Goal: Task Accomplishment & Management: Complete application form

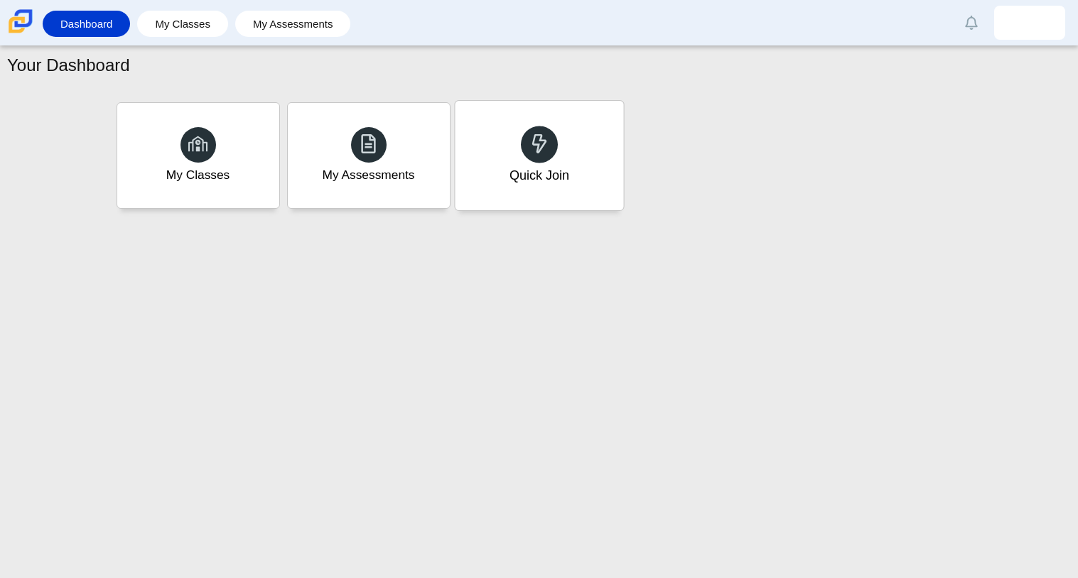
click at [471, 134] on div "Quick Join" at bounding box center [539, 155] width 168 height 109
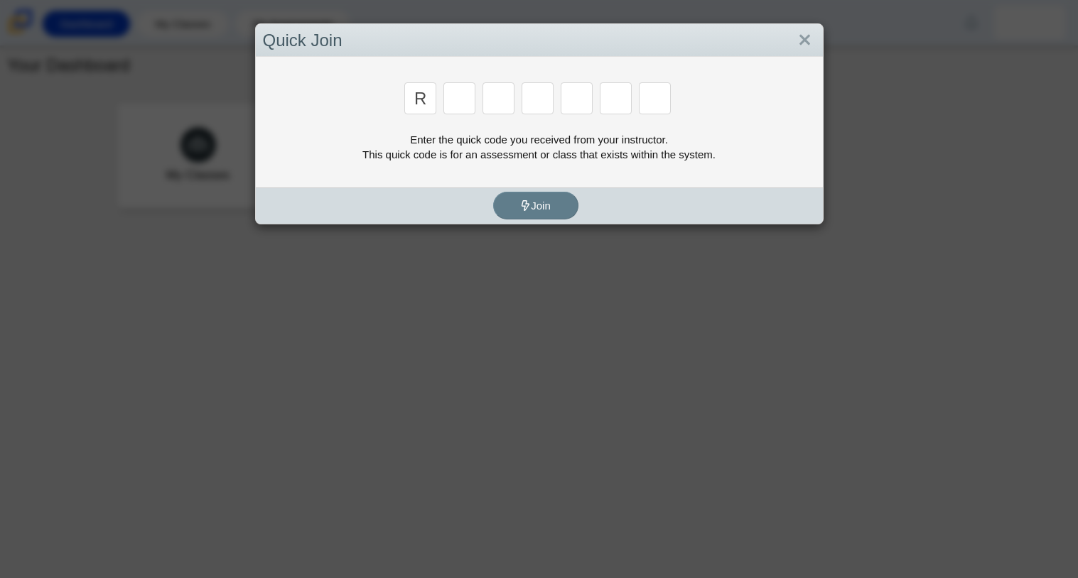
type input "r"
type input "c"
type input "g"
type input "2"
type input "9"
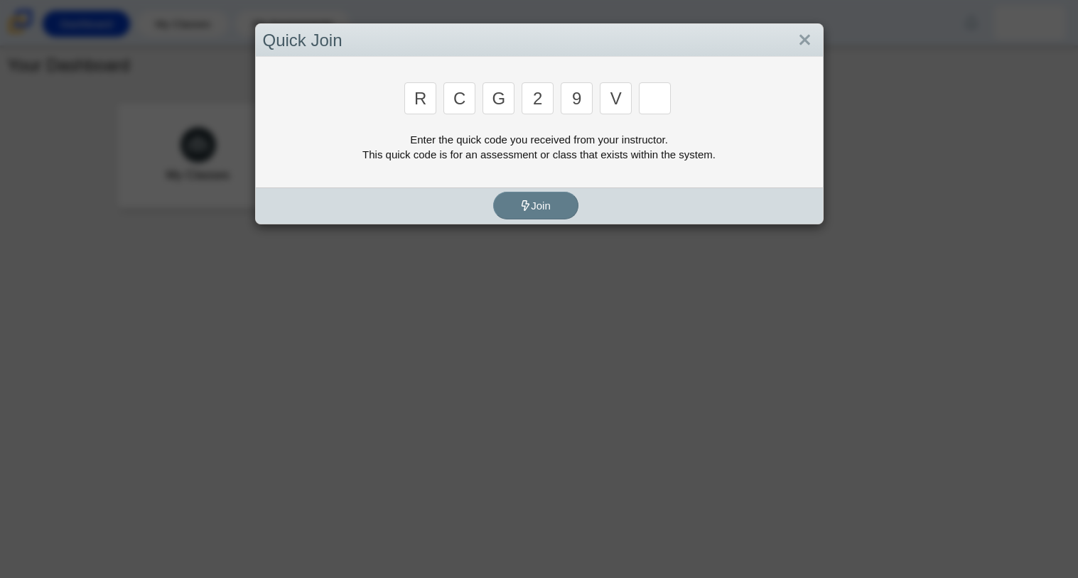
type input "v"
type input "u"
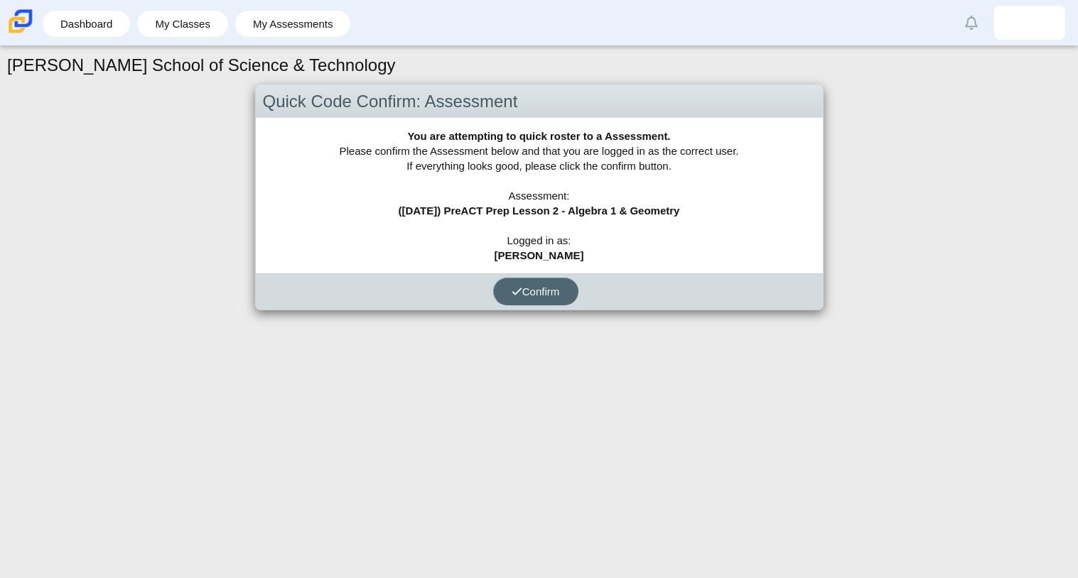
click at [531, 283] on button "Confirm" at bounding box center [535, 292] width 85 height 28
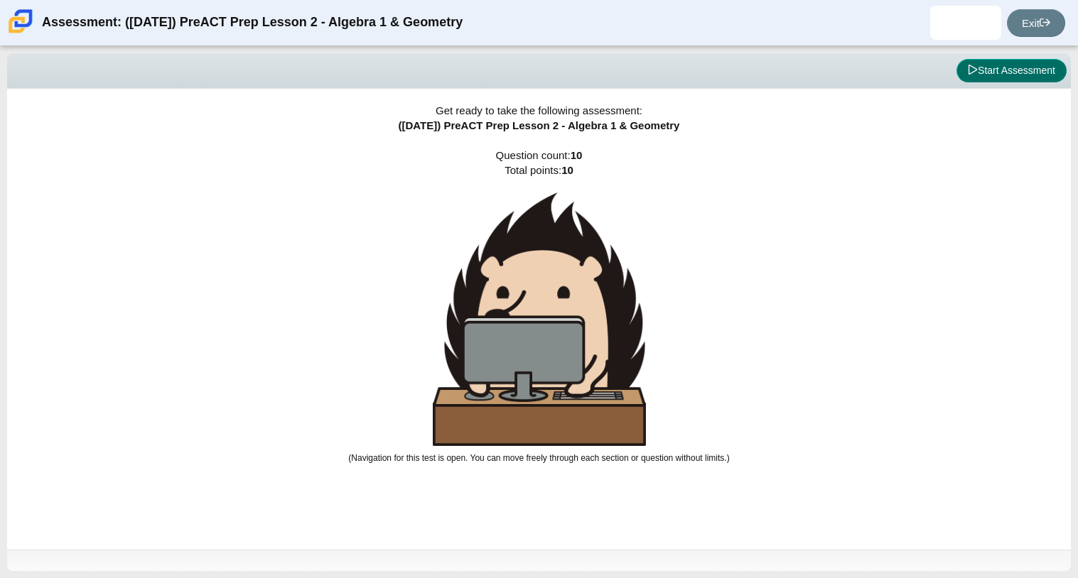
click at [1007, 65] on button "Start Assessment" at bounding box center [1011, 71] width 110 height 24
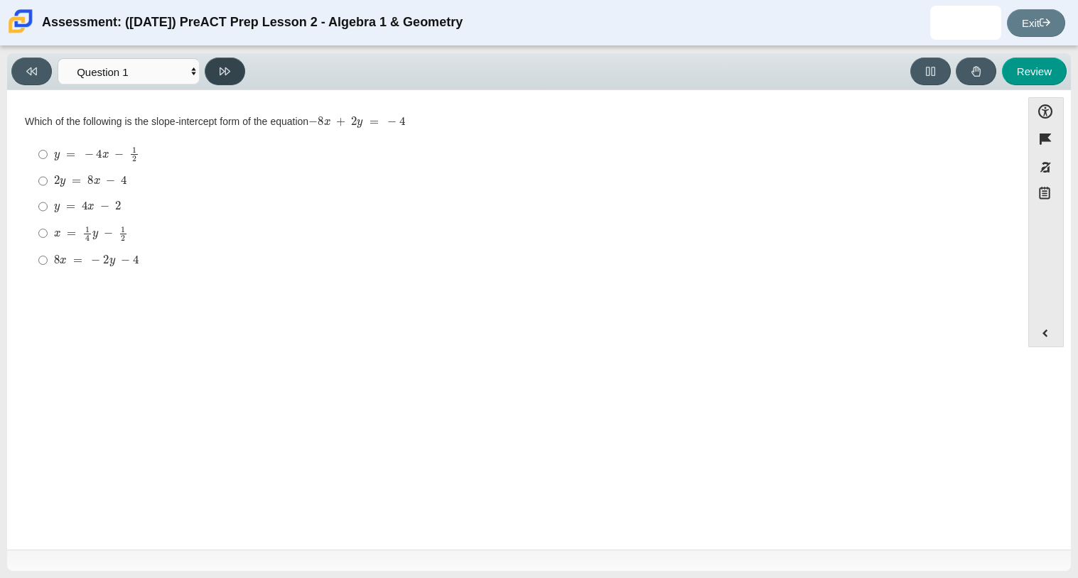
click at [228, 68] on icon at bounding box center [225, 71] width 11 height 8
select select "ed62e223-81bd-4cbf-ab48-ab975844bd1f"
click at [75, 141] on label "8 3 8 thirds" at bounding box center [514, 155] width 973 height 28
click at [48, 141] on input "8 3 8 thirds" at bounding box center [42, 155] width 9 height 28
radio input "true"
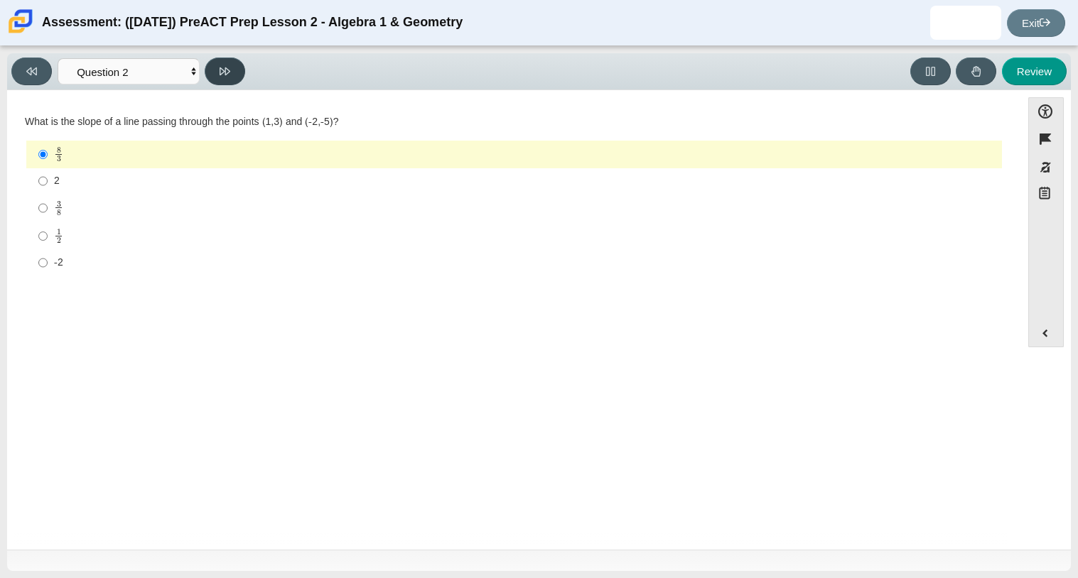
click at [220, 75] on icon at bounding box center [225, 71] width 11 height 11
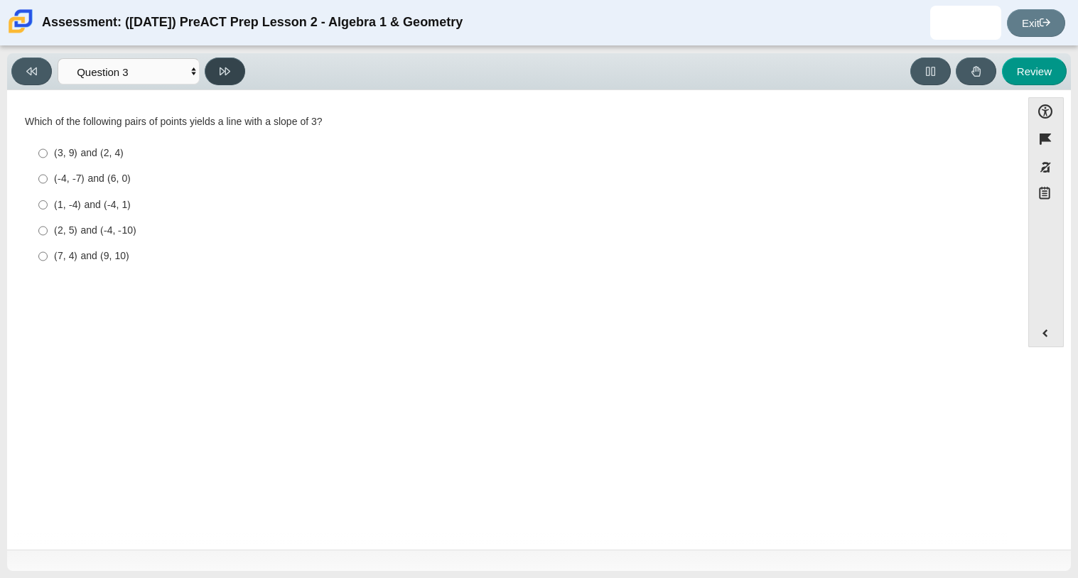
click at [220, 75] on icon at bounding box center [225, 71] width 11 height 11
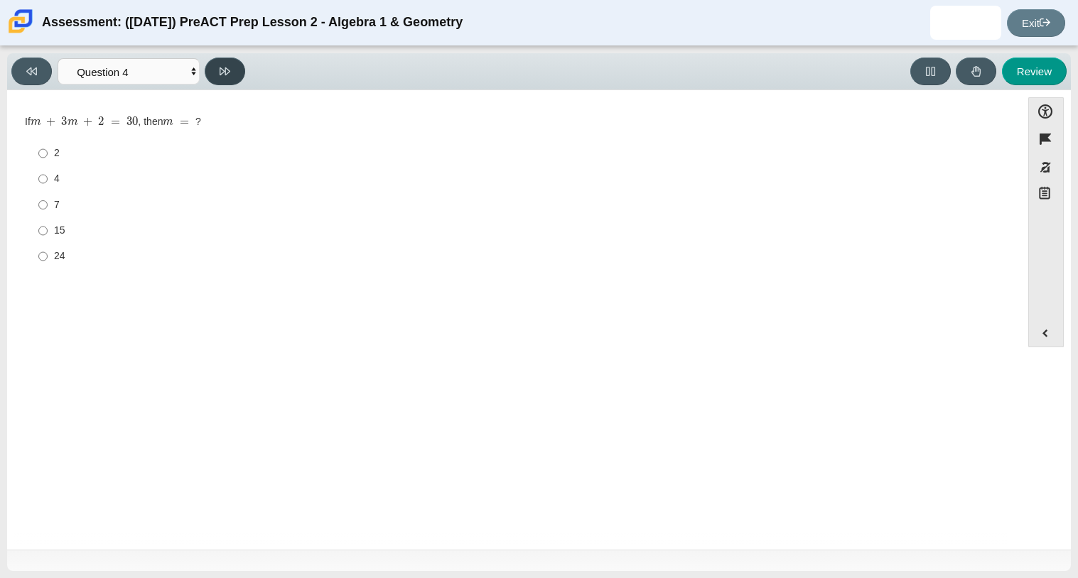
click at [220, 75] on icon at bounding box center [225, 71] width 11 height 11
click at [220, 77] on button at bounding box center [225, 72] width 40 height 28
click at [13, 84] on div "Viewing Question 6 of 10 in Pacing Mode Questions Question 1 Question 2 Questio…" at bounding box center [130, 72] width 239 height 28
click at [23, 76] on button at bounding box center [31, 72] width 40 height 28
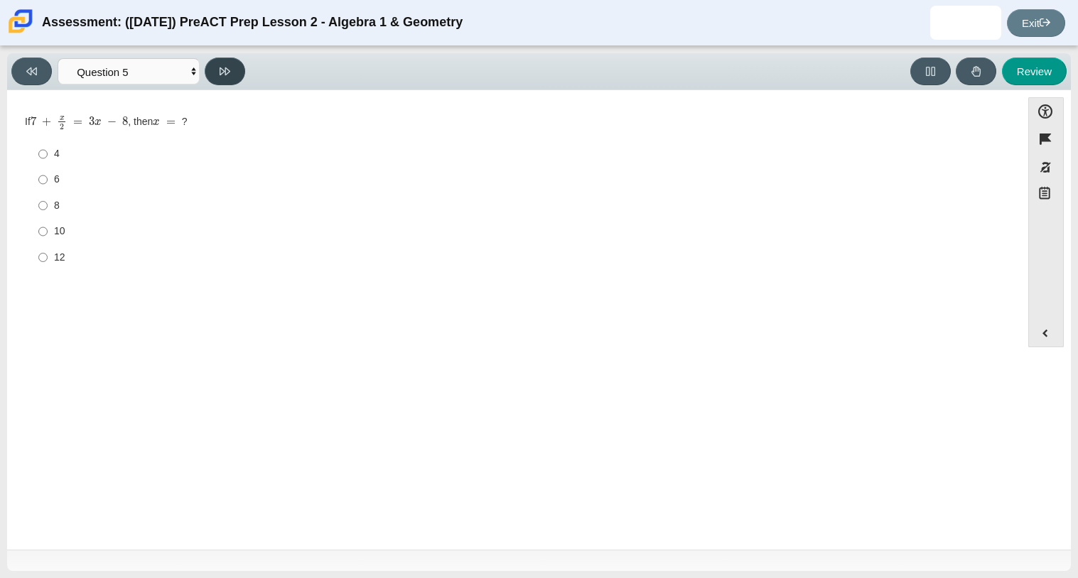
click at [215, 61] on button at bounding box center [225, 72] width 40 height 28
click at [215, 63] on button at bounding box center [225, 72] width 40 height 28
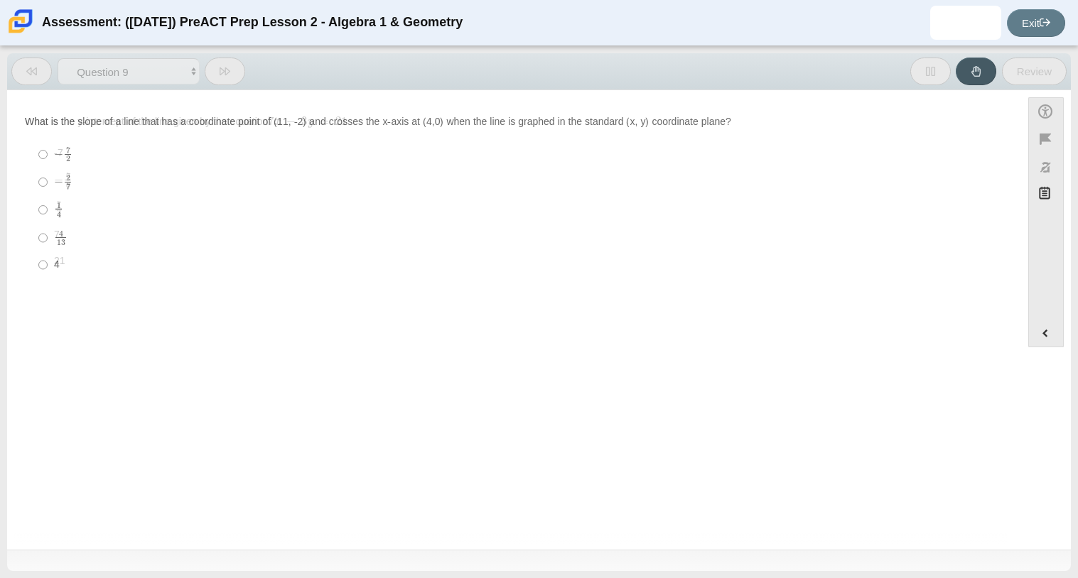
click at [215, 63] on button at bounding box center [225, 72] width 40 height 28
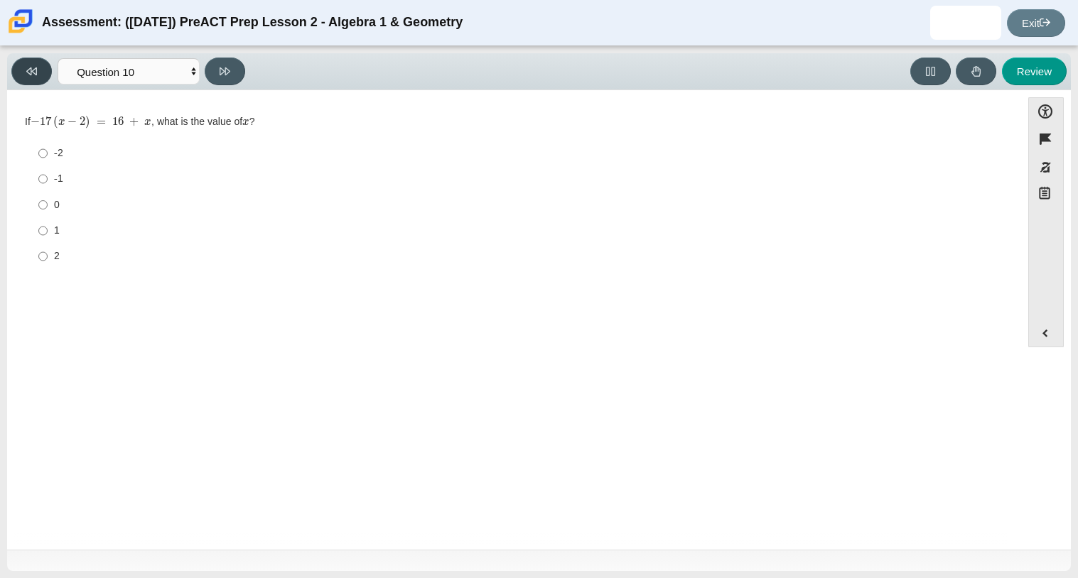
click at [22, 75] on button at bounding box center [31, 72] width 40 height 28
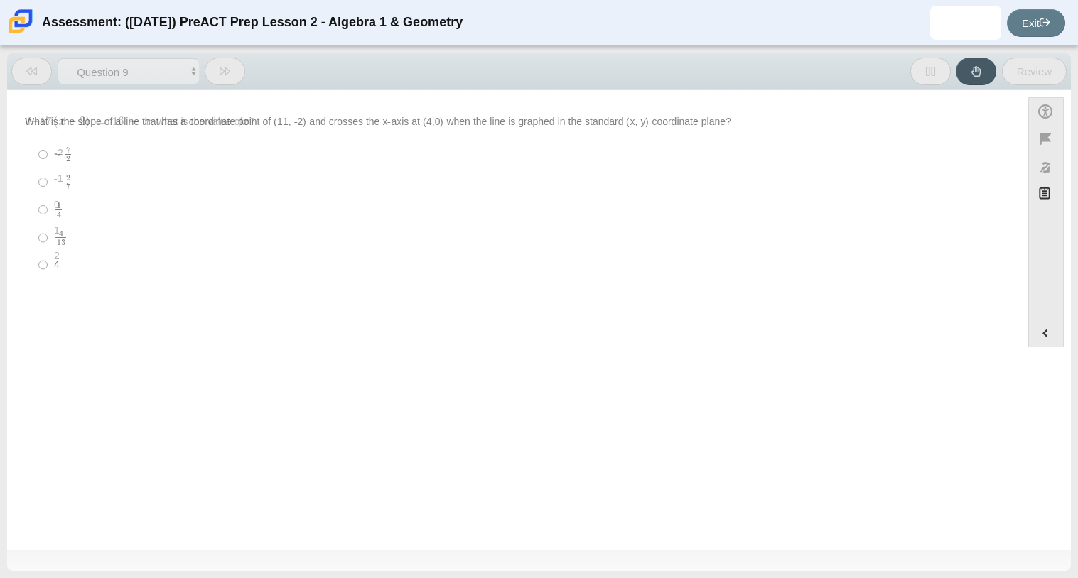
click at [22, 75] on button at bounding box center [31, 72] width 40 height 28
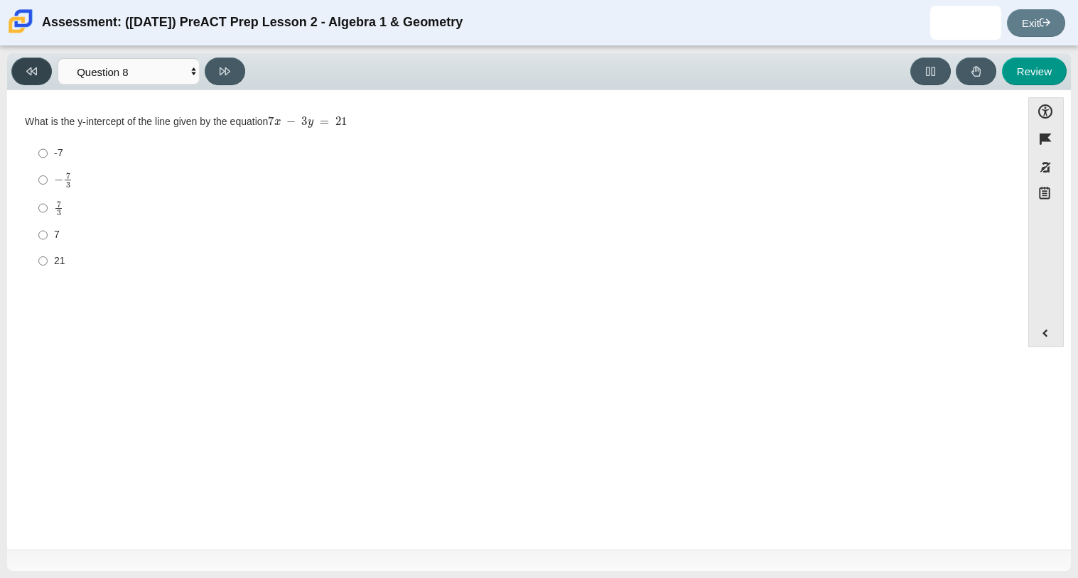
click at [22, 75] on button at bounding box center [31, 72] width 40 height 28
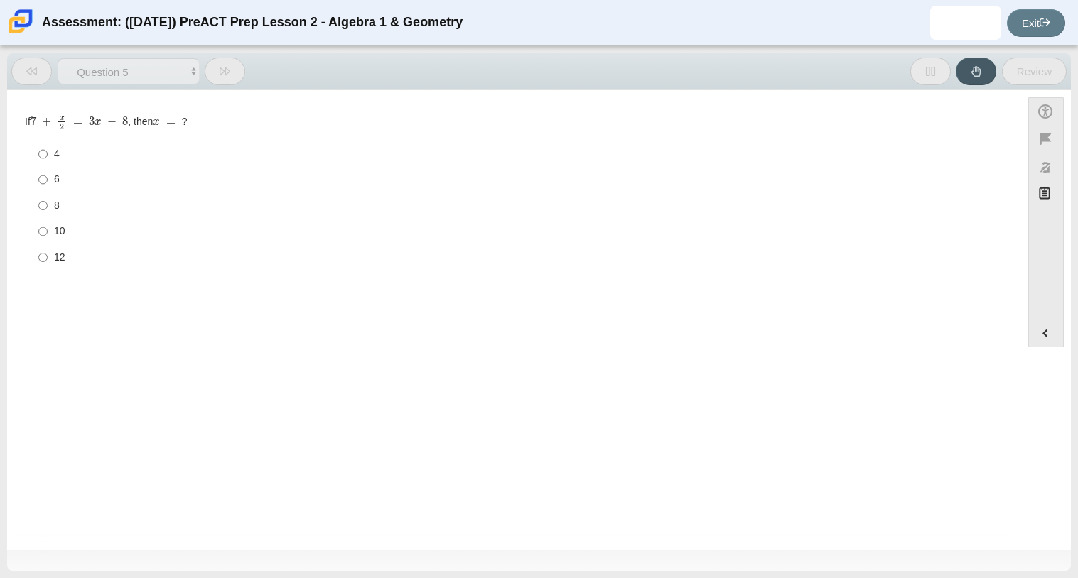
click at [22, 75] on button at bounding box center [31, 72] width 40 height 28
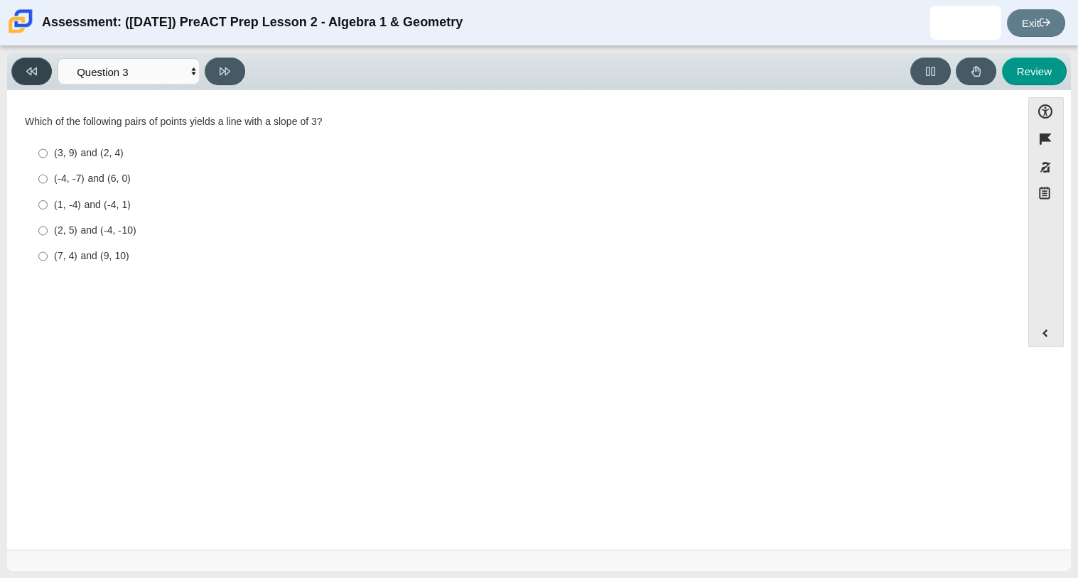
click at [22, 75] on button at bounding box center [31, 72] width 40 height 28
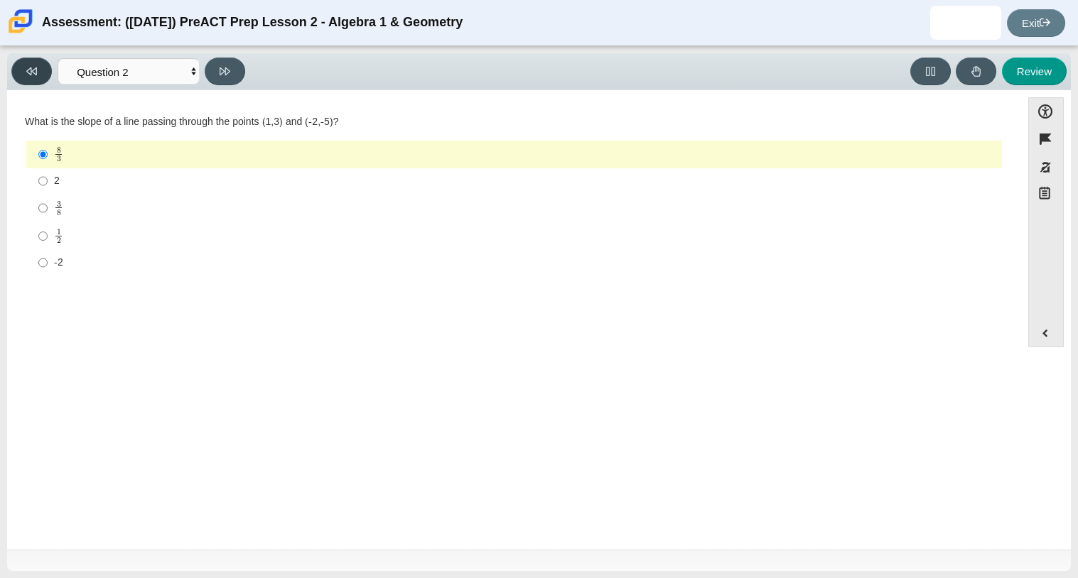
click at [22, 75] on button at bounding box center [31, 72] width 40 height 28
select select "bbf5d072-3e0b-44c4-9a12-6e7c9033f65b"
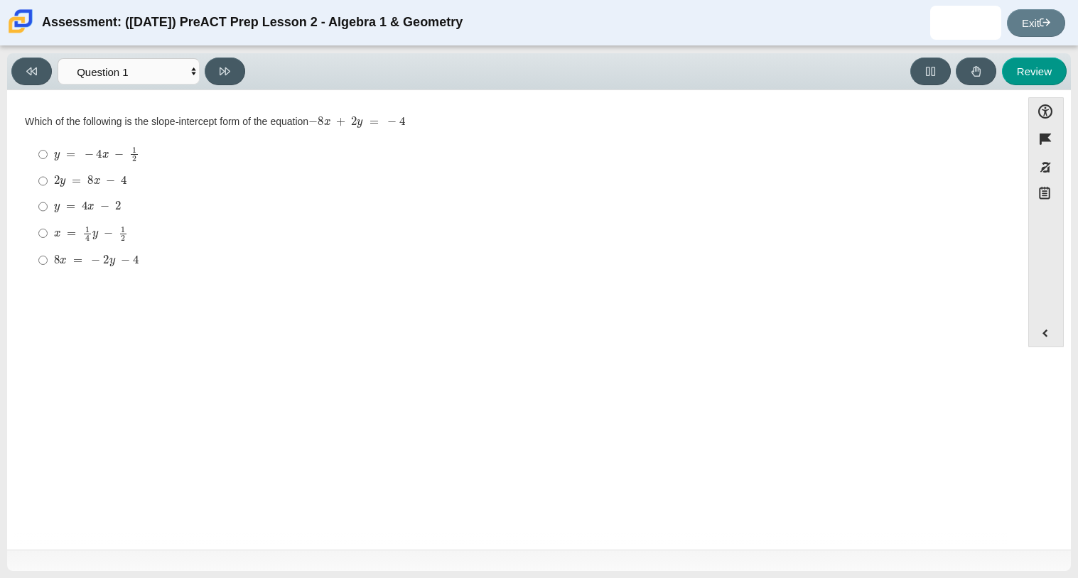
click at [113, 160] on mjx-math "Assessment items" at bounding box center [96, 154] width 85 height 16
click at [48, 160] on input "y = − 4 x − 1 2 y = − 4 x − 1 2" at bounding box center [42, 155] width 9 height 28
radio input "true"
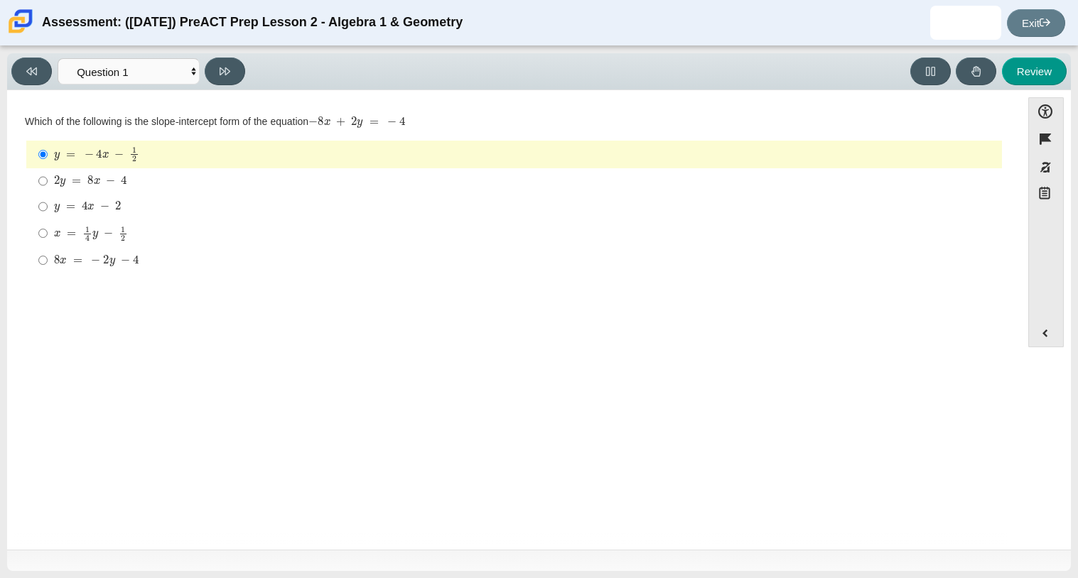
click at [226, 87] on div "Viewing Question 1 of 10 in Pacing Mode Questions Question 1 Question 2 Questio…" at bounding box center [539, 71] width 1064 height 37
click at [224, 85] on div "Viewing Question 1 of 10 in Pacing Mode Questions Question 1 Question 2 Questio…" at bounding box center [539, 71] width 1064 height 37
click at [225, 83] on button at bounding box center [225, 72] width 40 height 28
click at [225, 82] on button at bounding box center [225, 72] width 40 height 28
select select "97f4f5fa-a52e-4fed-af51-565bfcdf47cb"
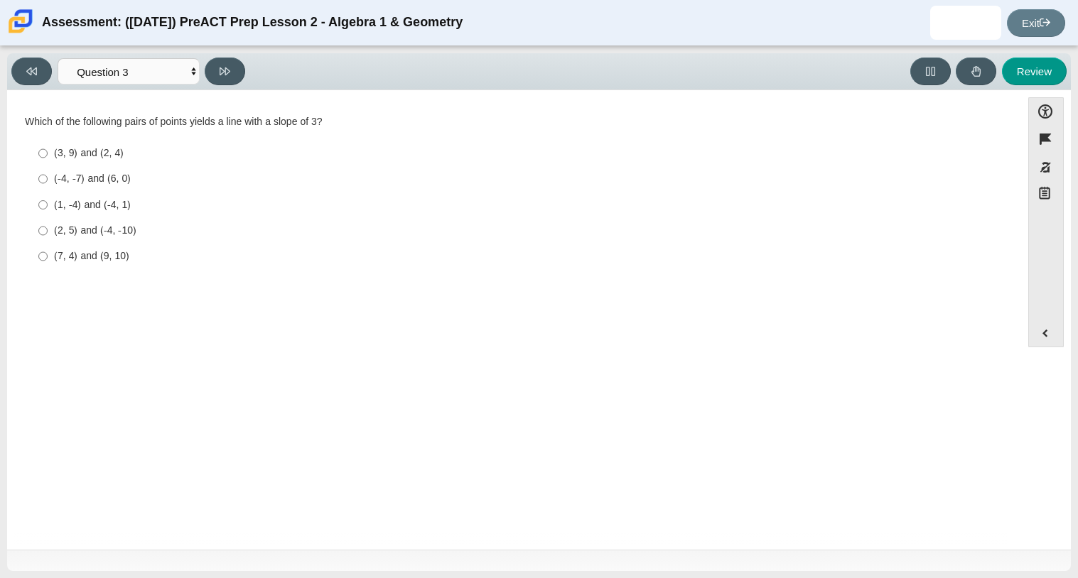
click at [122, 217] on label "(1, -4) and (-4, 1) (1, -4) and (-4, 1)" at bounding box center [514, 205] width 973 height 26
click at [48, 217] on input "(1, -4) and (-4, 1) (1, -4) and (-4, 1)" at bounding box center [42, 205] width 9 height 26
radio input "true"
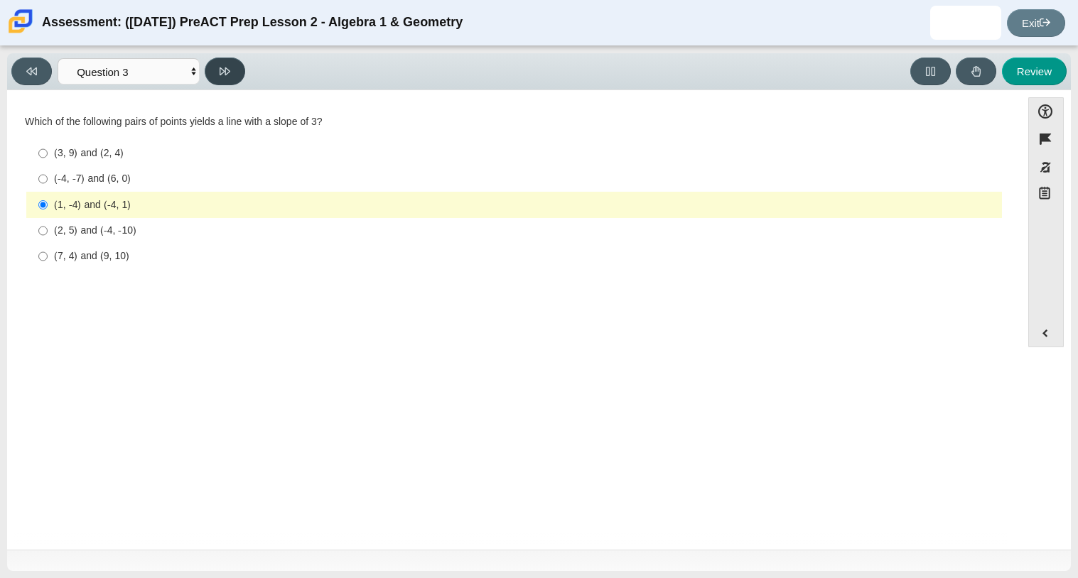
click at [224, 72] on icon at bounding box center [225, 71] width 11 height 11
select select "89427bb7-e313-4f00-988f-8b8255897029"
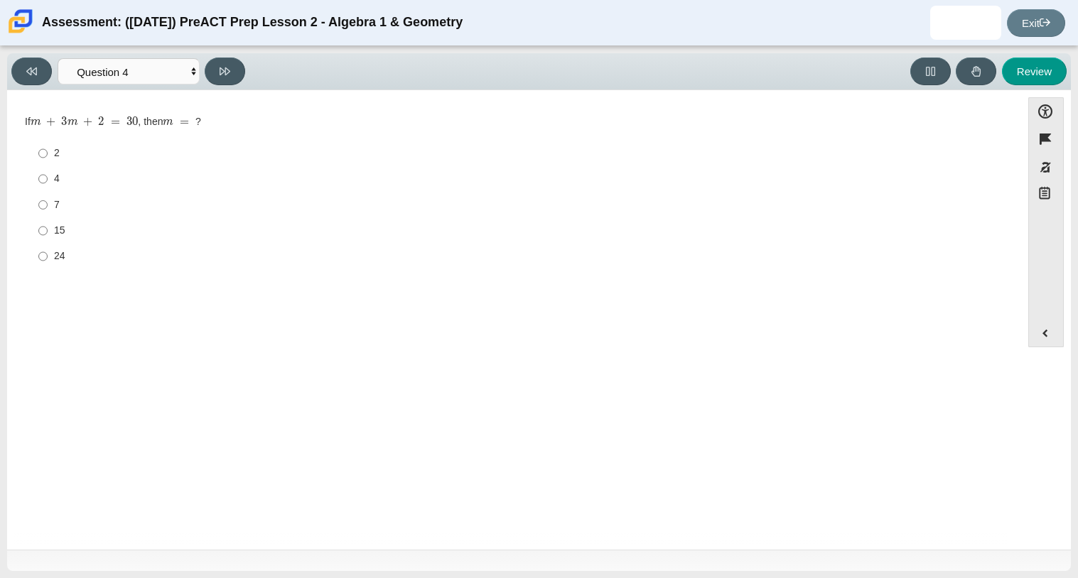
click at [71, 154] on div "2" at bounding box center [525, 153] width 942 height 14
click at [48, 154] on input "2 2" at bounding box center [42, 154] width 9 height 26
radio input "true"
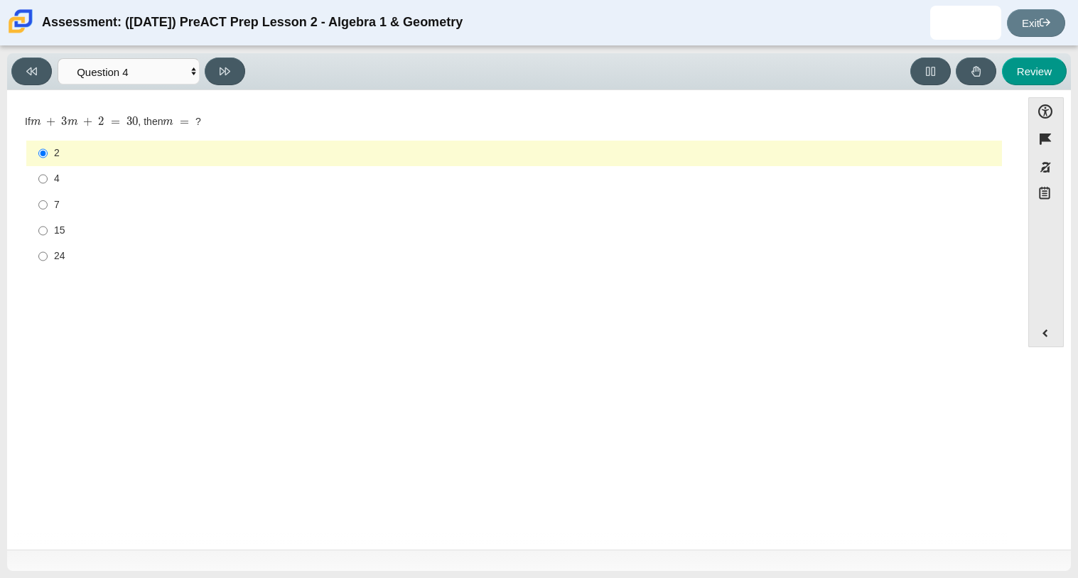
click at [71, 249] on div "24" at bounding box center [525, 256] width 942 height 14
click at [48, 249] on input "24 24" at bounding box center [42, 257] width 9 height 26
radio input "true"
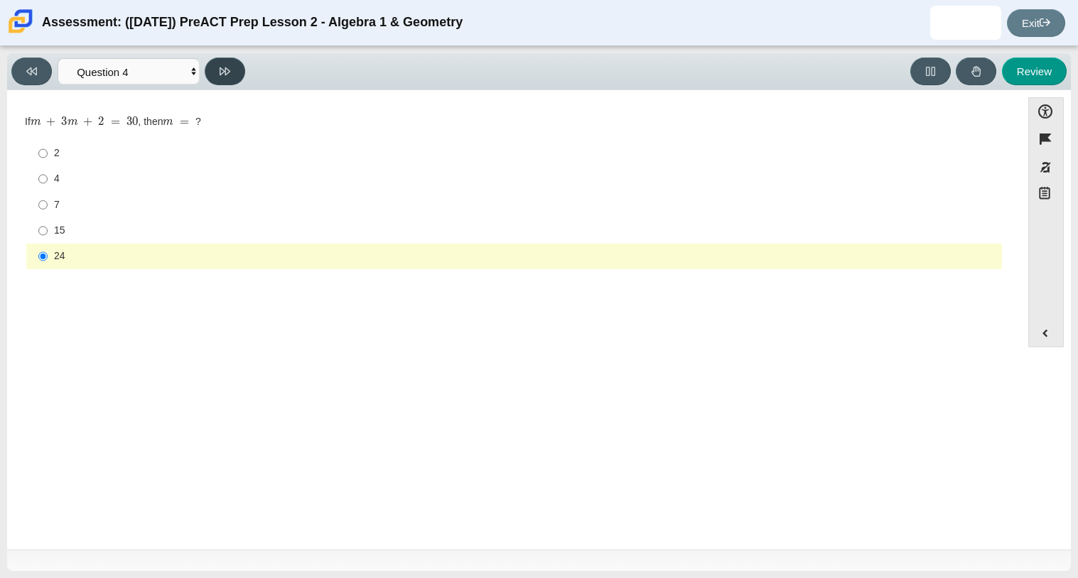
click at [227, 77] on button at bounding box center [225, 72] width 40 height 28
select select "489dcffd-4e6a-49cf-a9d6-ad1d4a911a4e"
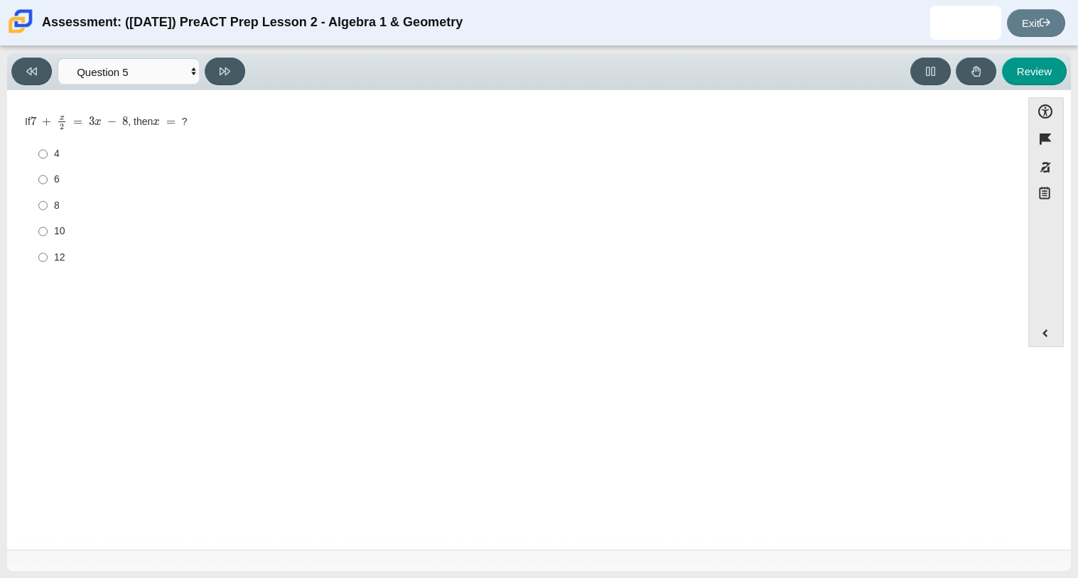
click at [70, 237] on div "10" at bounding box center [525, 231] width 942 height 14
click at [48, 237] on input "10 10" at bounding box center [42, 232] width 9 height 26
radio input "true"
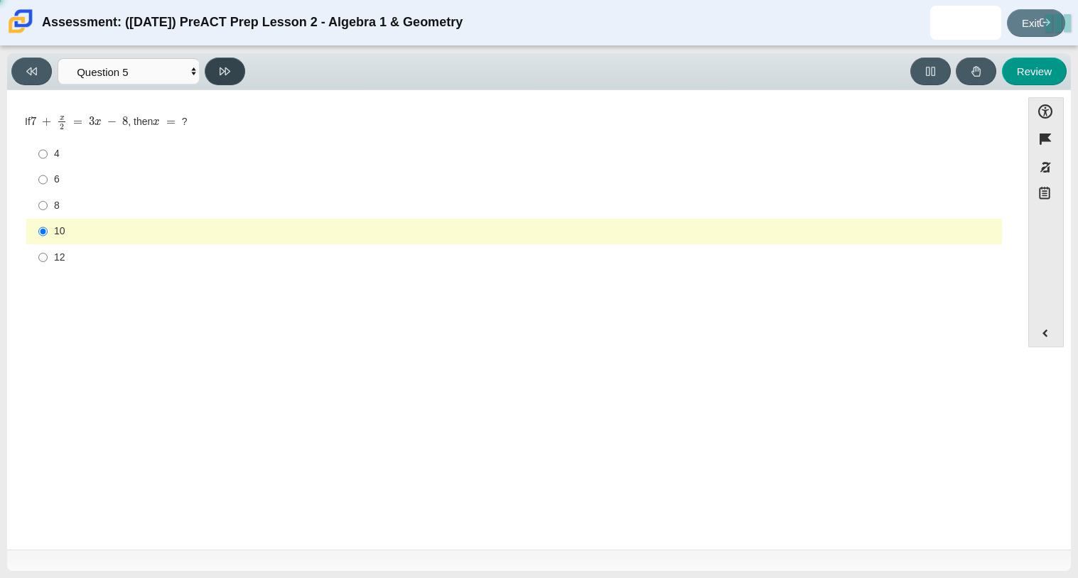
click at [235, 69] on button at bounding box center [225, 72] width 40 height 28
select select "210571de-36a6-4d8e-a361-ceff8ef801dc"
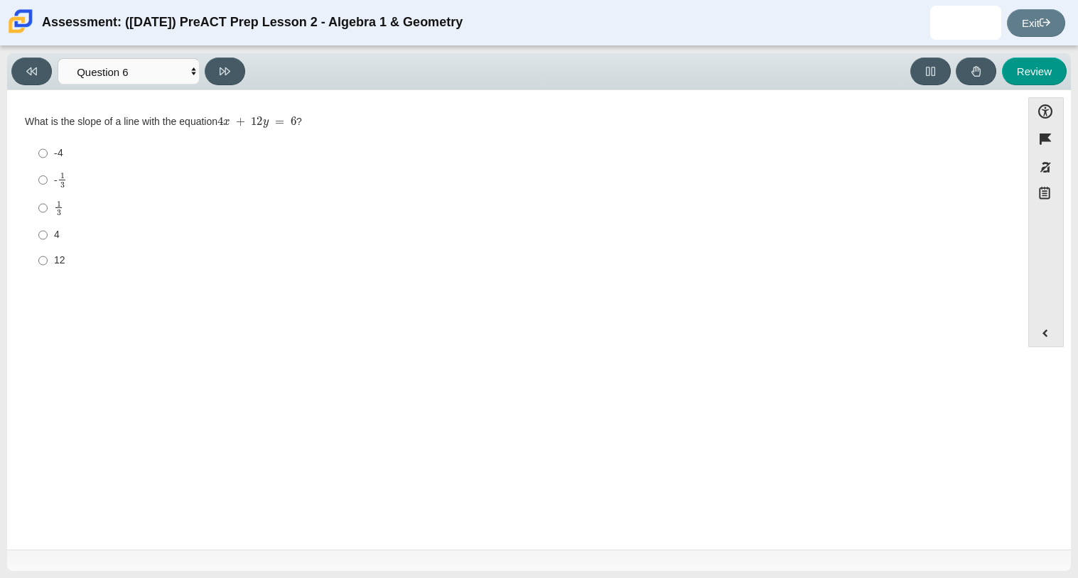
click at [261, 160] on div "-4" at bounding box center [525, 153] width 942 height 14
click at [48, 160] on input "-4 -4" at bounding box center [42, 154] width 9 height 26
radio input "true"
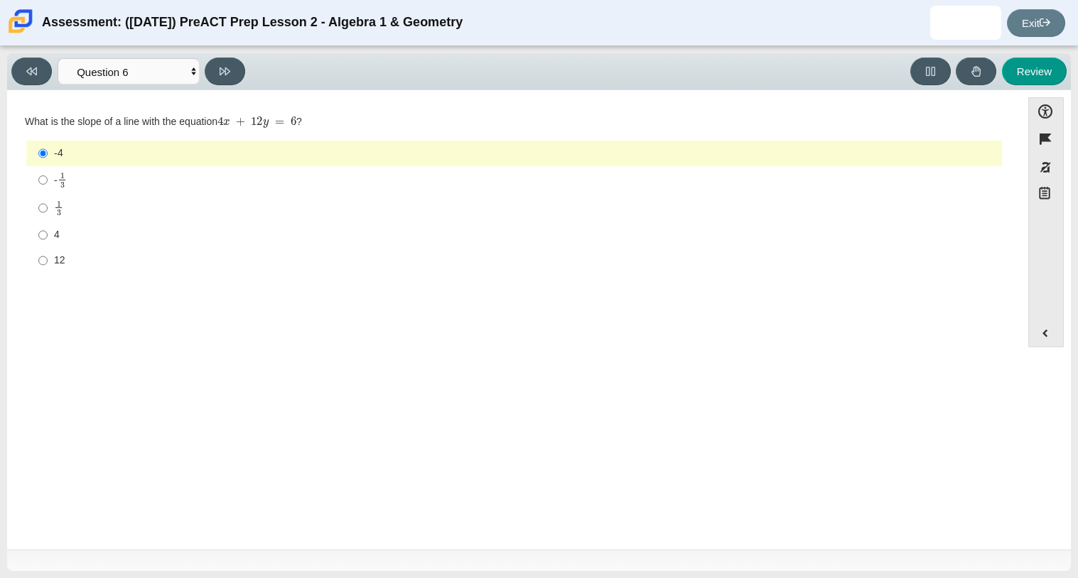
click at [103, 244] on label "4 4" at bounding box center [514, 235] width 973 height 26
click at [48, 244] on input "4 4" at bounding box center [42, 235] width 9 height 26
radio input "true"
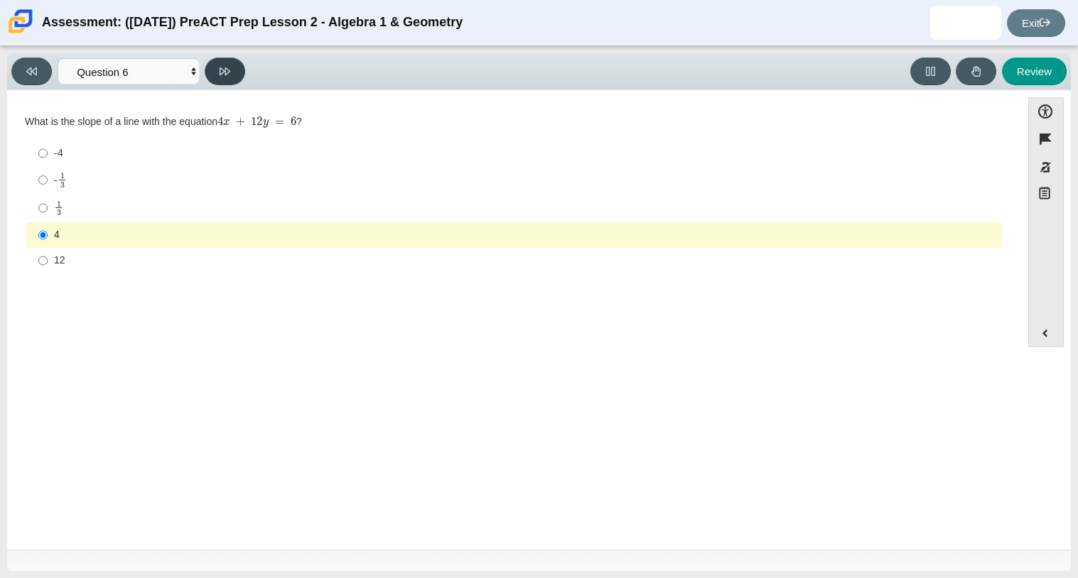
click at [222, 83] on button at bounding box center [225, 72] width 40 height 28
select select "ec95ace6-bebc-42b8-9428-40567494d4da"
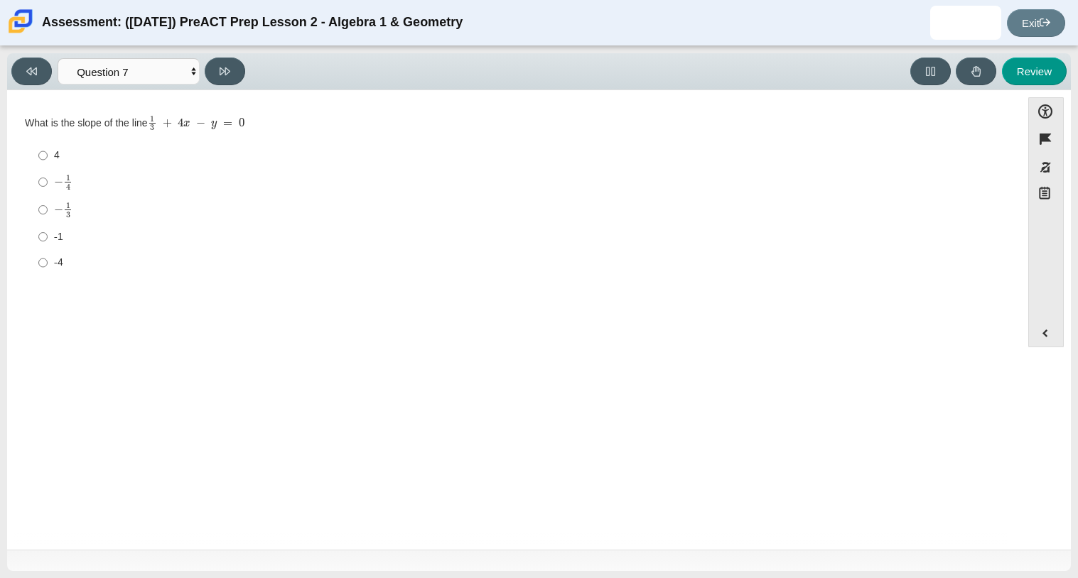
click at [75, 238] on div "-1" at bounding box center [525, 237] width 942 height 14
click at [48, 238] on input "-1 -1" at bounding box center [42, 237] width 9 height 26
radio input "true"
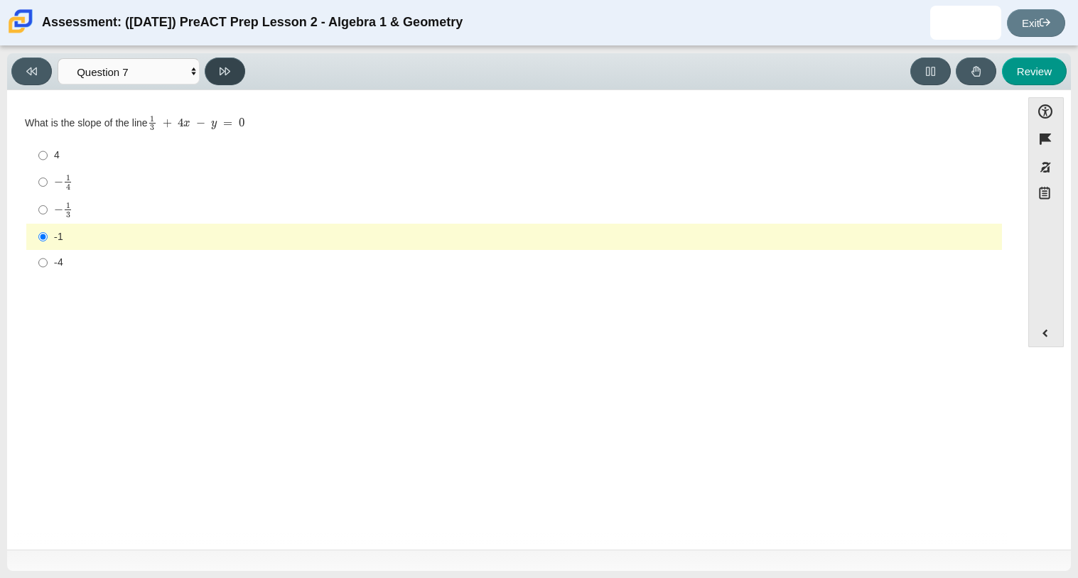
click at [222, 80] on button at bounding box center [225, 72] width 40 height 28
select select "ce81fe10-bf29-4b5e-8bd7-4f47f2fed4d8"
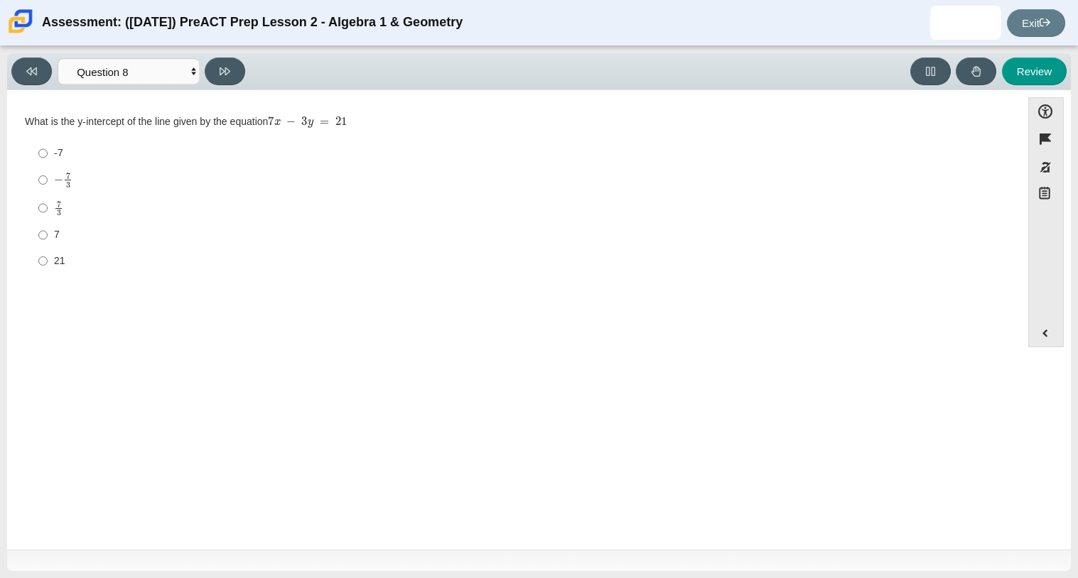
click at [65, 203] on div "7 3" at bounding box center [525, 208] width 942 height 16
click at [48, 203] on input "7 3 7 thirds" at bounding box center [42, 208] width 9 height 28
radio input "true"
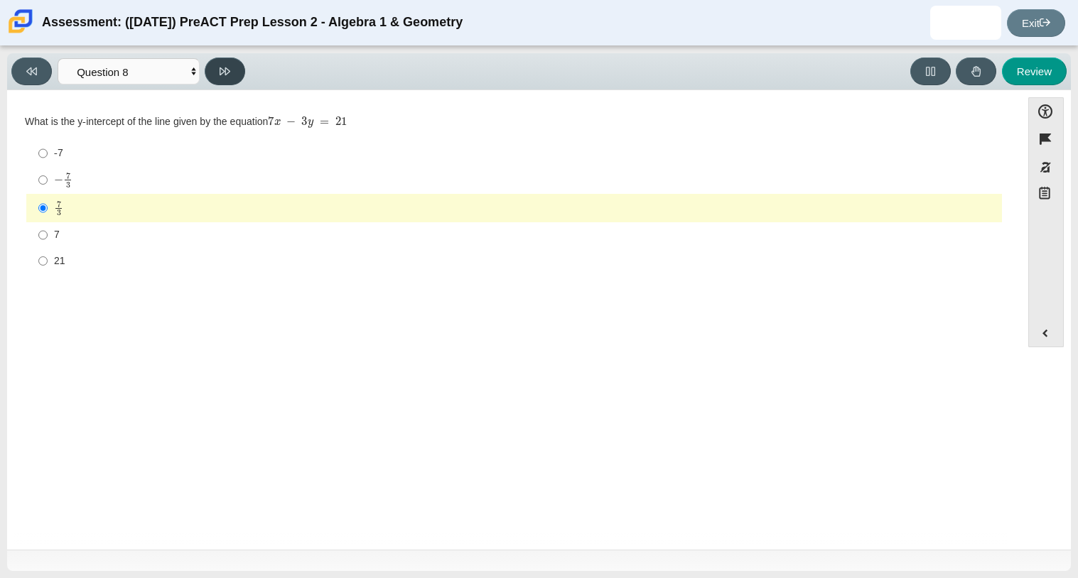
click at [227, 82] on button at bounding box center [225, 72] width 40 height 28
select select "14773eaf-2ca1-47ae-afe7-a624a56f34b3"
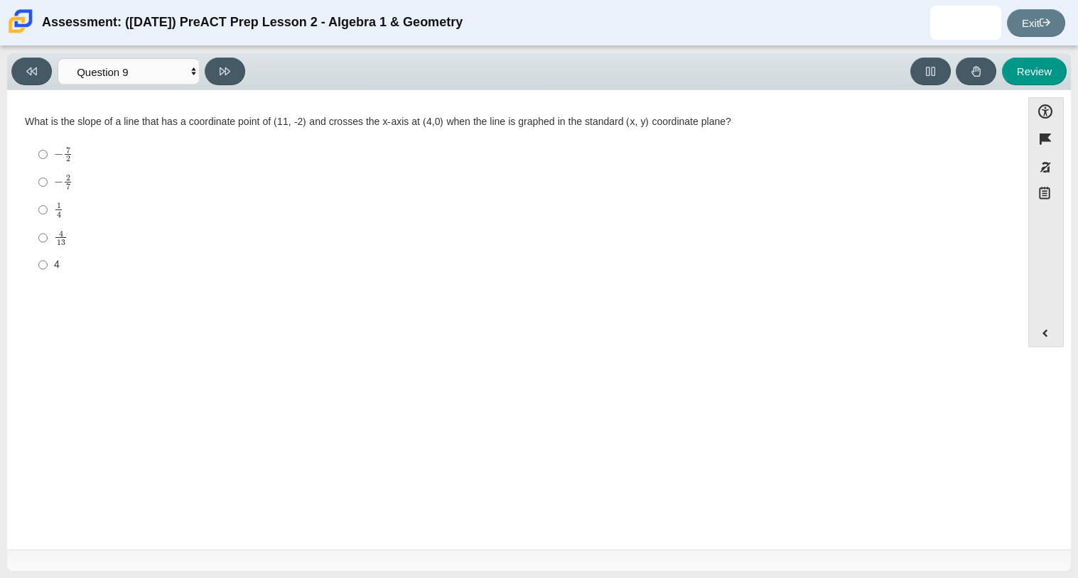
click at [132, 166] on label "− 7 2 negative 7 halves" at bounding box center [514, 155] width 973 height 28
click at [48, 166] on input "− 7 2 negative 7 halves" at bounding box center [42, 155] width 9 height 28
radio input "true"
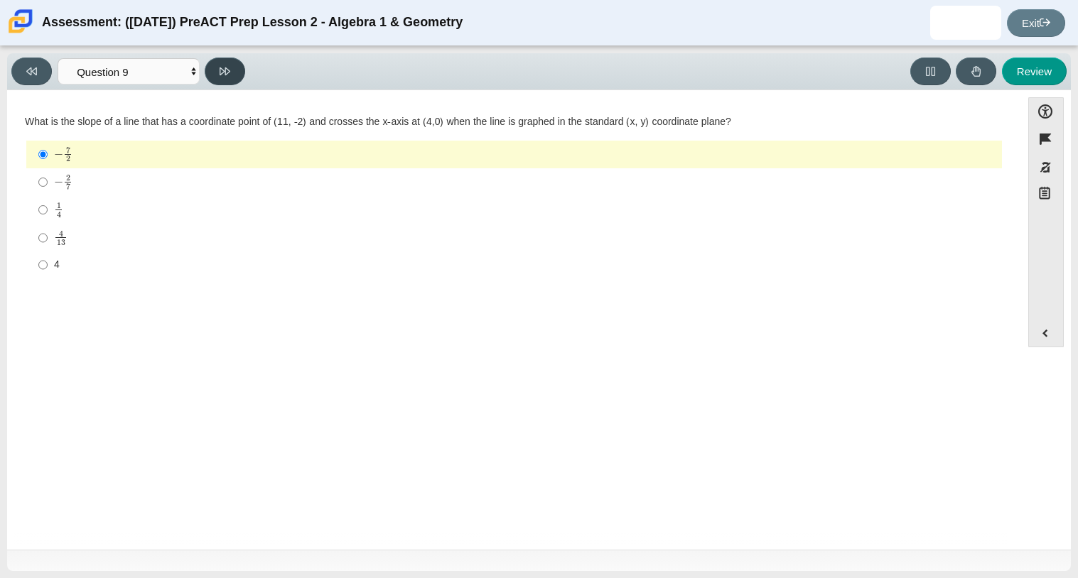
click at [226, 80] on button at bounding box center [225, 72] width 40 height 28
select select "96b71634-eacb-4f7e-8aef-411727d9bcba"
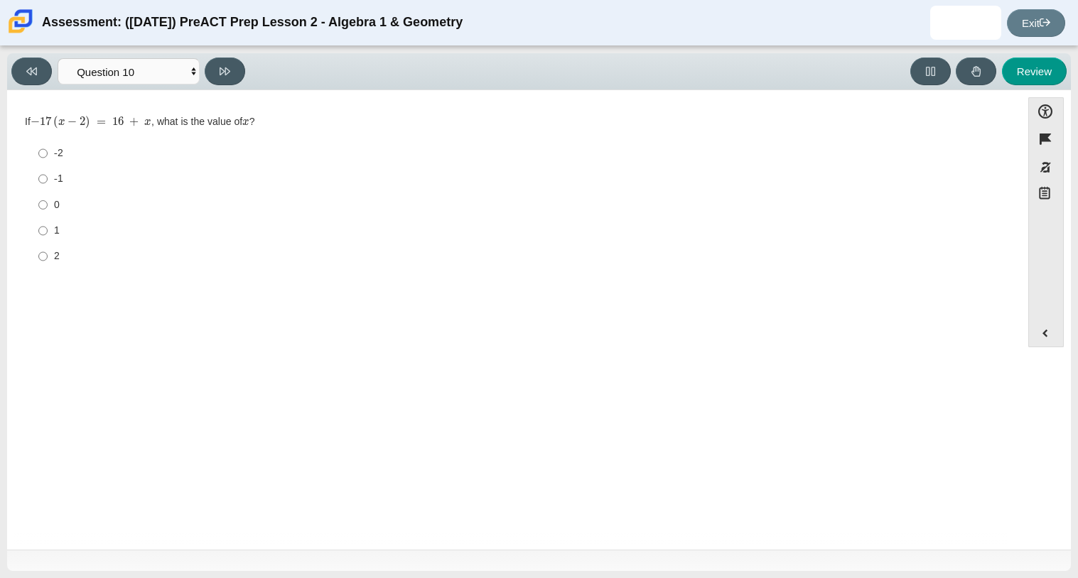
click at [54, 211] on div "0" at bounding box center [525, 205] width 942 height 14
click at [48, 211] on input "0 0" at bounding box center [42, 205] width 9 height 26
radio input "true"
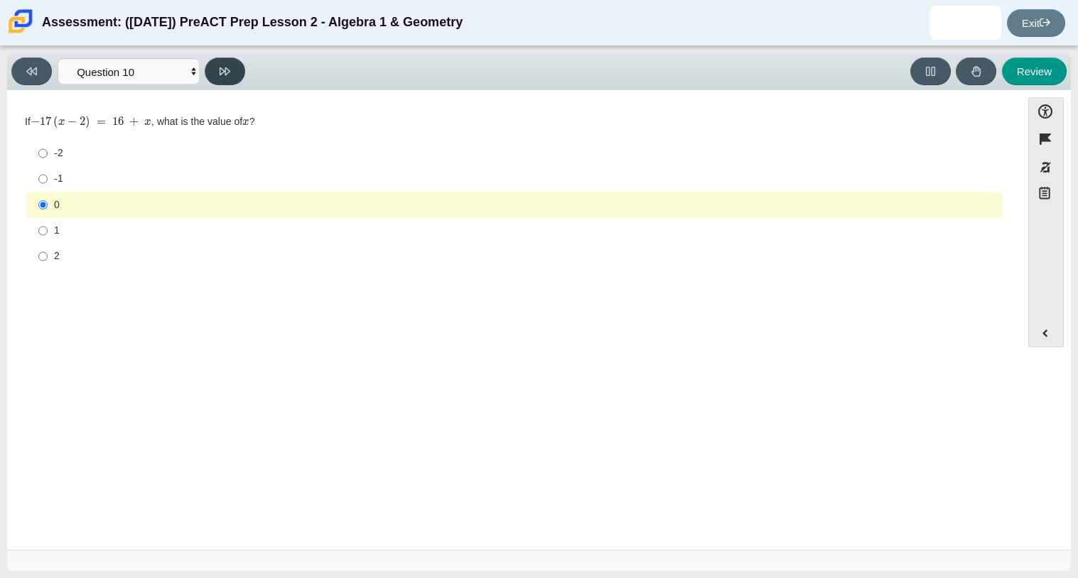
click at [228, 77] on button at bounding box center [225, 72] width 40 height 28
select select "review"
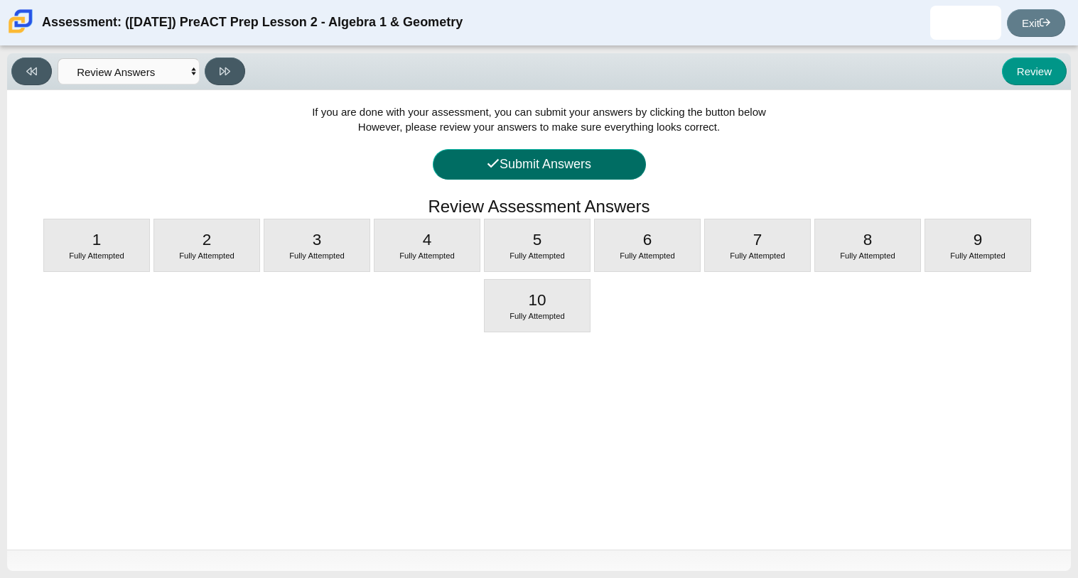
click at [521, 166] on button "Submit Answers" at bounding box center [539, 164] width 213 height 31
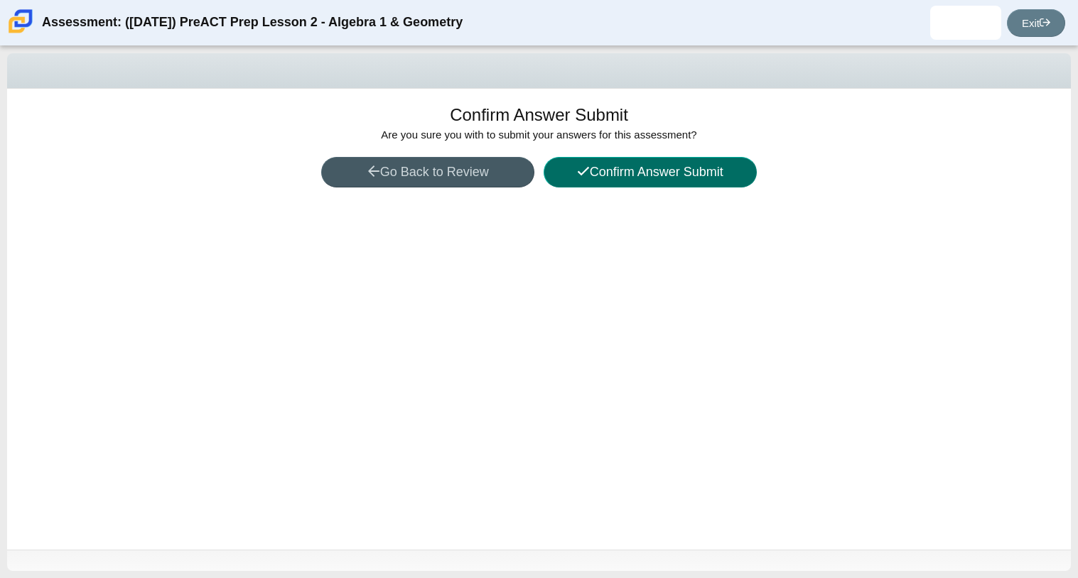
click at [614, 158] on button "Confirm Answer Submit" at bounding box center [649, 172] width 213 height 31
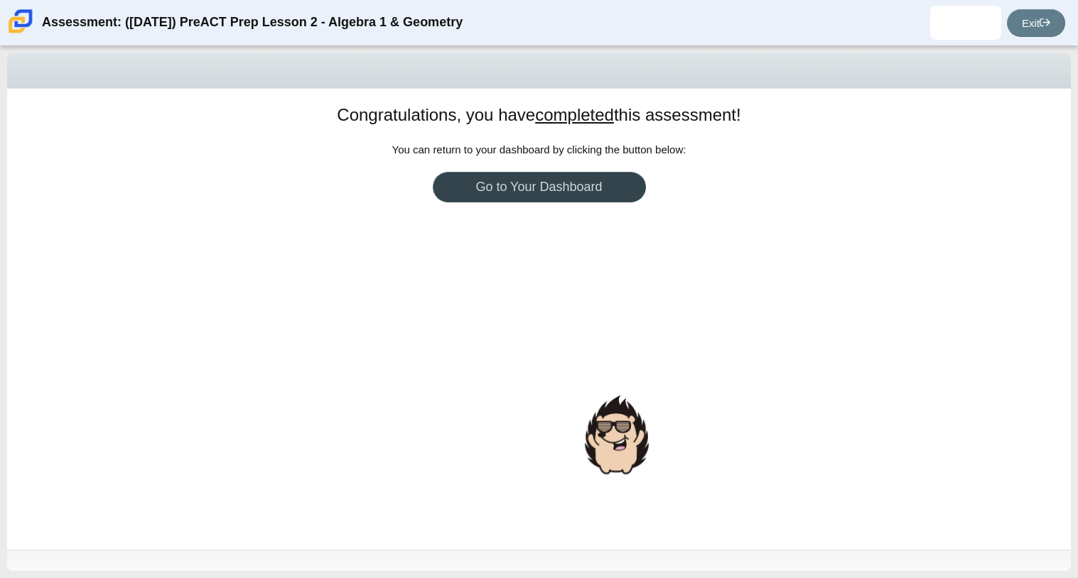
click at [529, 181] on link "Go to Your Dashboard" at bounding box center [539, 187] width 213 height 31
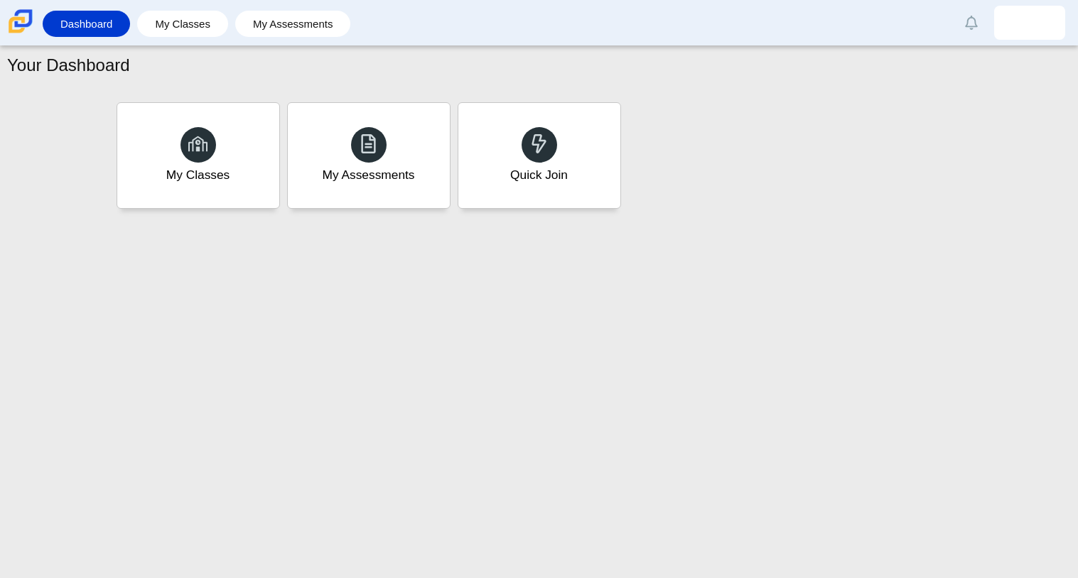
click at [336, 377] on div "Your Dashboard My Classes My Assessments Quick Join" at bounding box center [539, 312] width 1078 height 532
